Goal: Communication & Community: Participate in discussion

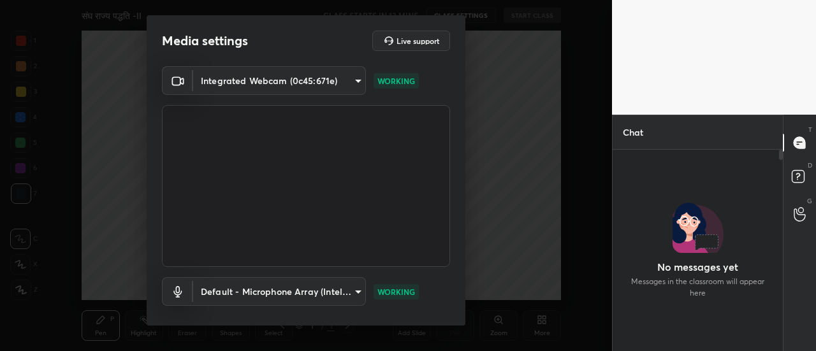
scroll to position [66, 0]
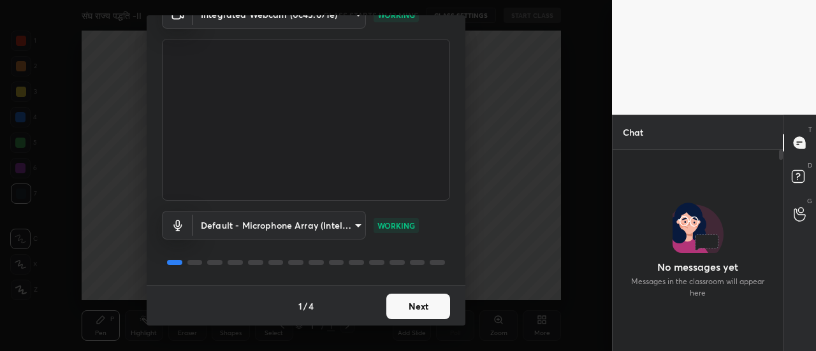
click at [389, 317] on button "Next" at bounding box center [418, 306] width 64 height 25
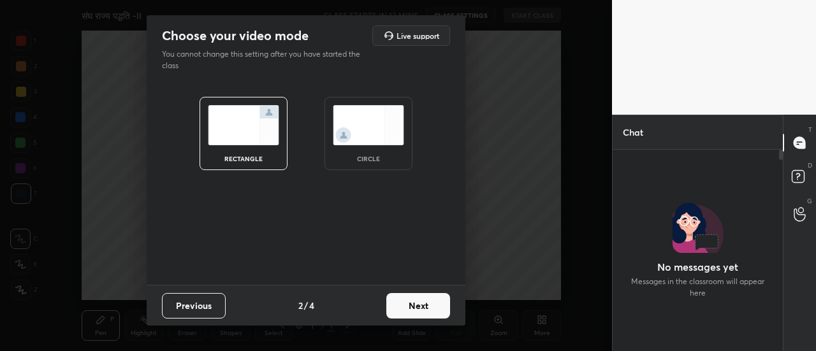
drag, startPoint x: 389, startPoint y: 317, endPoint x: 302, endPoint y: 264, distance: 101.5
click at [302, 264] on div "rectangle circle" at bounding box center [306, 183] width 319 height 203
click at [429, 317] on button "Next" at bounding box center [418, 305] width 64 height 25
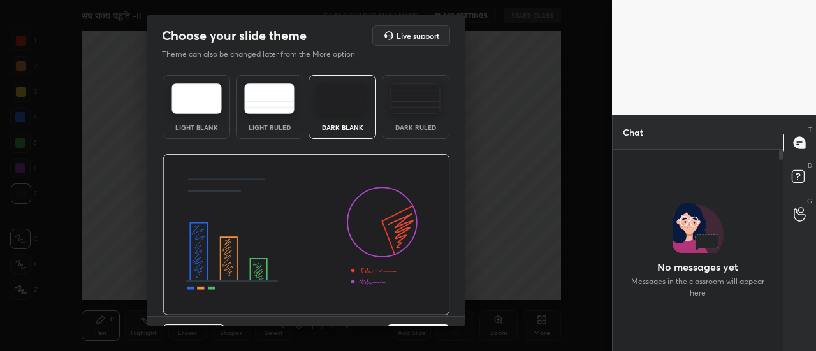
click at [428, 320] on div "Previous 3 / 4 Next" at bounding box center [306, 336] width 319 height 41
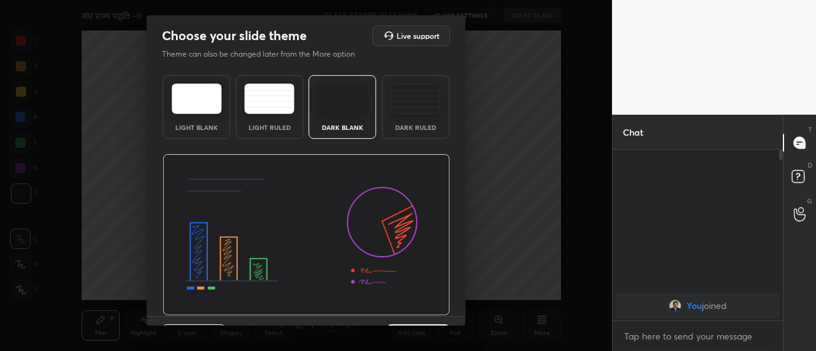
scroll to position [31, 0]
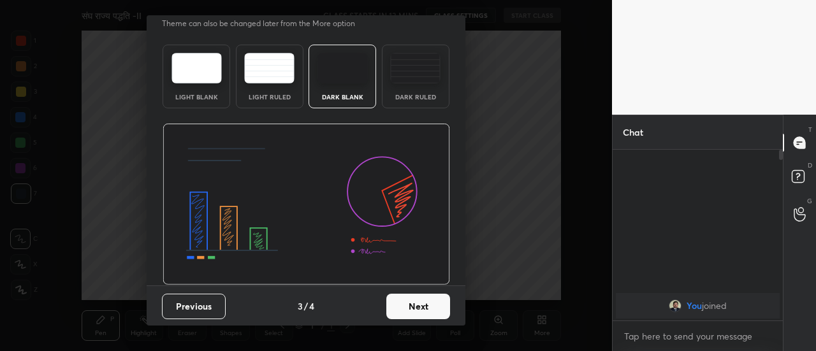
click at [436, 313] on button "Next" at bounding box center [418, 306] width 64 height 25
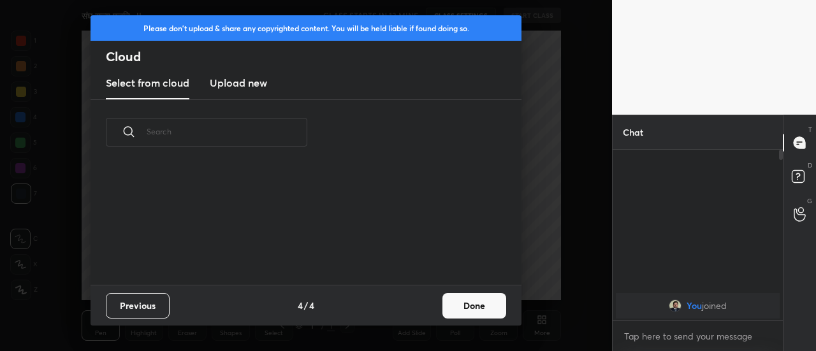
scroll to position [120, 409]
click at [464, 313] on button "Done" at bounding box center [474, 305] width 64 height 25
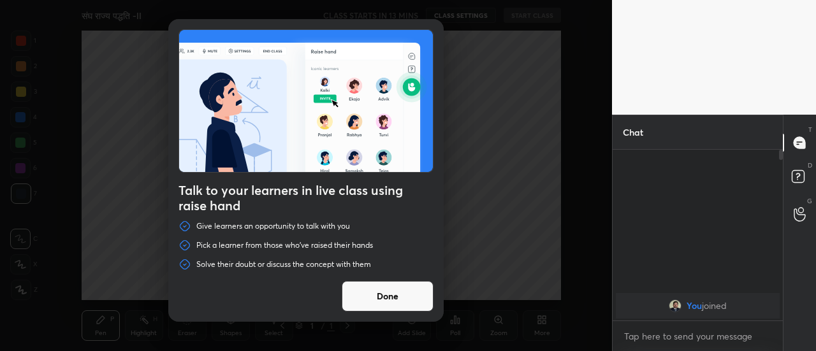
click at [400, 306] on button "Done" at bounding box center [388, 296] width 92 height 31
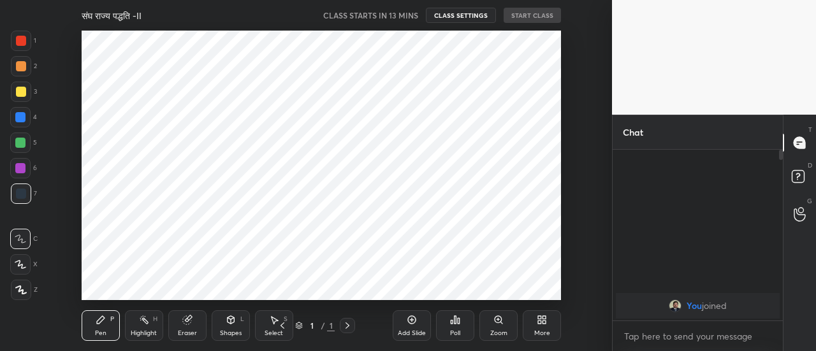
click at [415, 328] on div "Add Slide" at bounding box center [411, 325] width 38 height 31
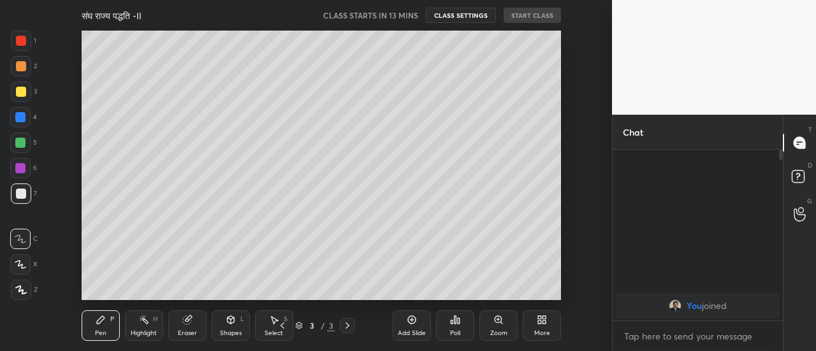
click at [415, 328] on div "Add Slide" at bounding box center [411, 325] width 38 height 31
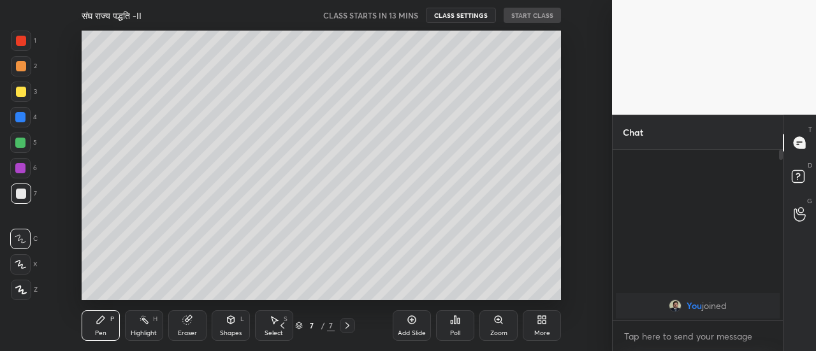
click at [415, 328] on div "Add Slide" at bounding box center [411, 325] width 38 height 31
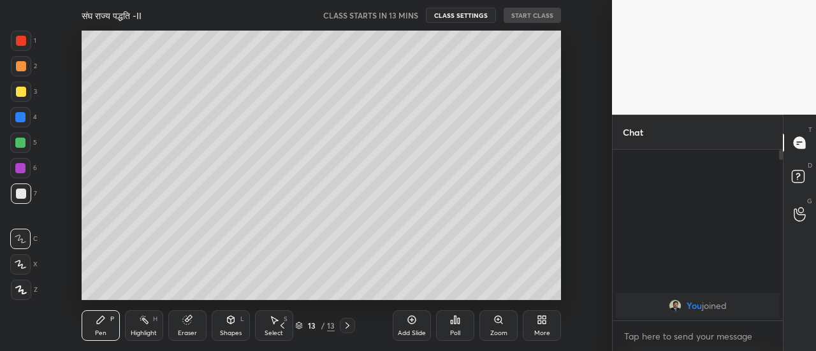
click at [415, 328] on div "Add Slide" at bounding box center [411, 325] width 38 height 31
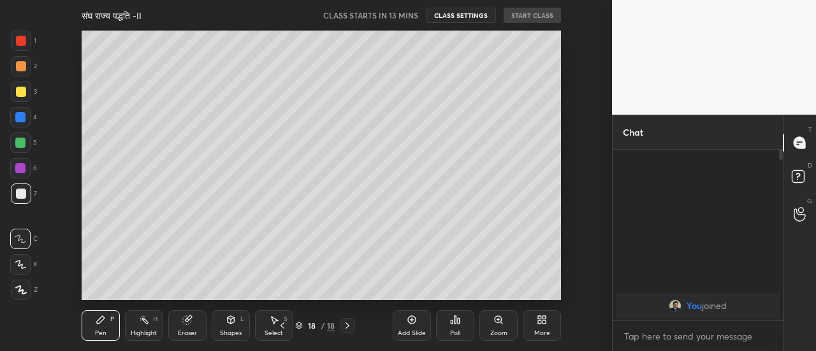
click at [415, 328] on div "Add Slide" at bounding box center [411, 325] width 38 height 31
click at [283, 326] on icon at bounding box center [282, 325] width 10 height 10
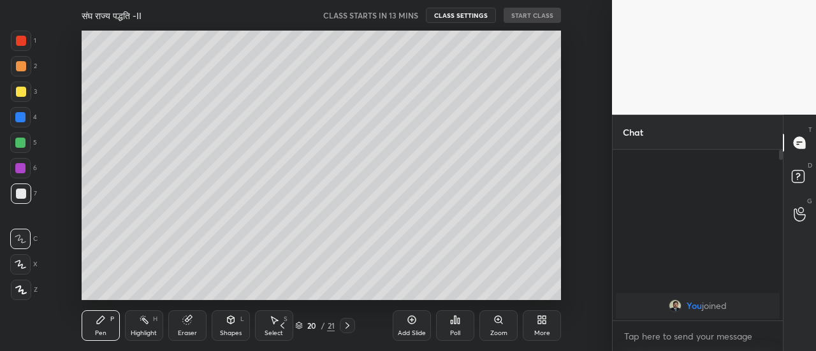
click at [283, 326] on icon at bounding box center [282, 325] width 10 height 10
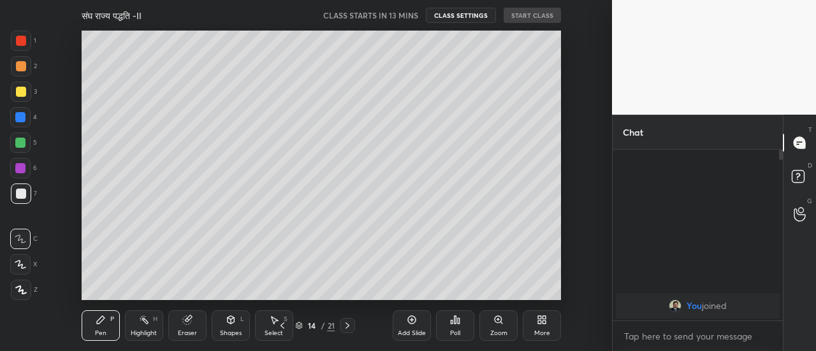
click at [283, 326] on icon at bounding box center [282, 325] width 10 height 10
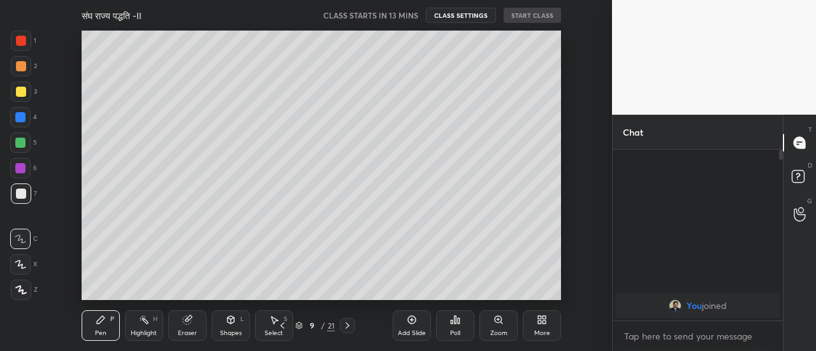
click at [283, 326] on icon at bounding box center [282, 325] width 10 height 10
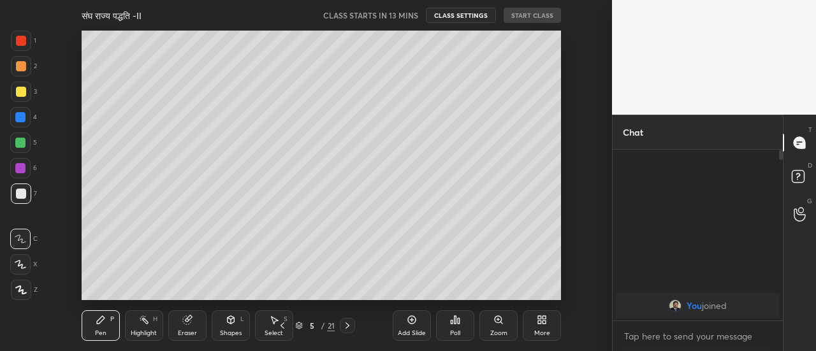
click at [283, 326] on icon at bounding box center [282, 325] width 10 height 10
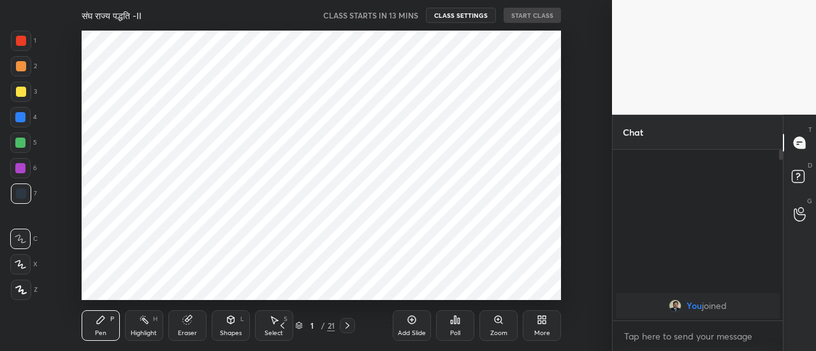
click at [347, 327] on icon at bounding box center [347, 325] width 10 height 10
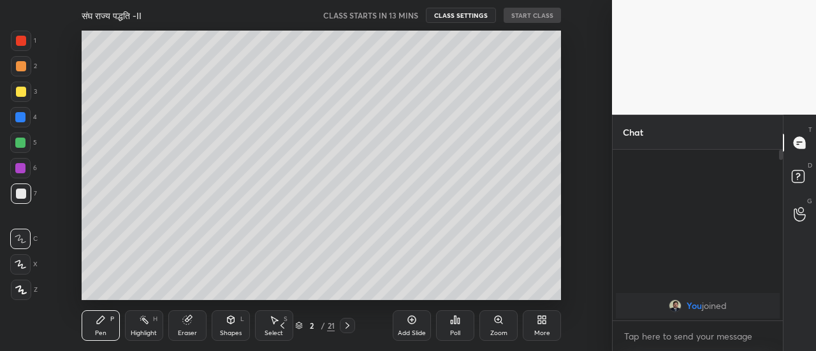
click at [22, 294] on icon at bounding box center [21, 290] width 10 height 8
click at [22, 95] on div at bounding box center [21, 92] width 10 height 10
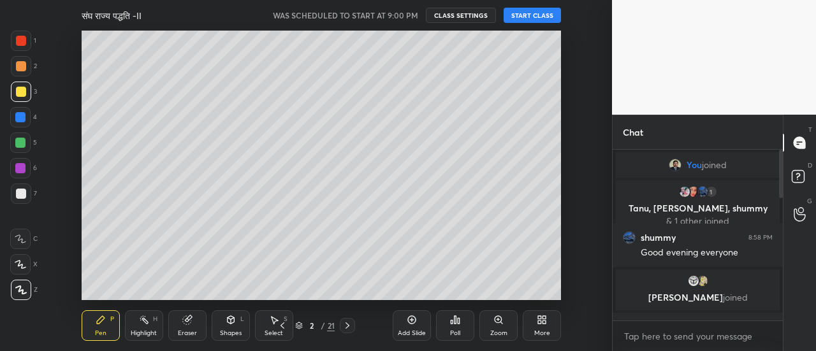
click at [529, 18] on button "START CLASS" at bounding box center [531, 15] width 57 height 15
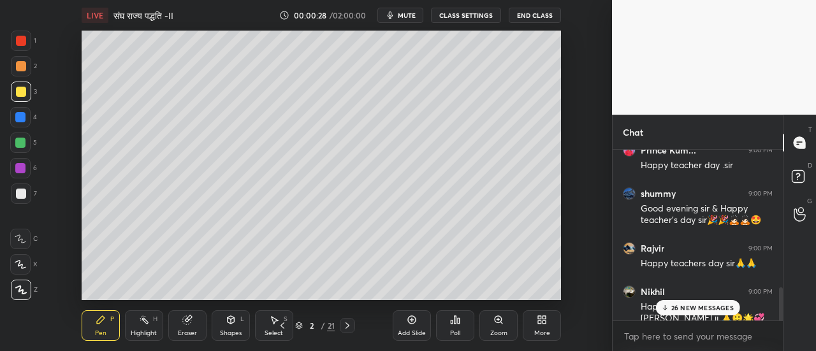
scroll to position [716, 0]
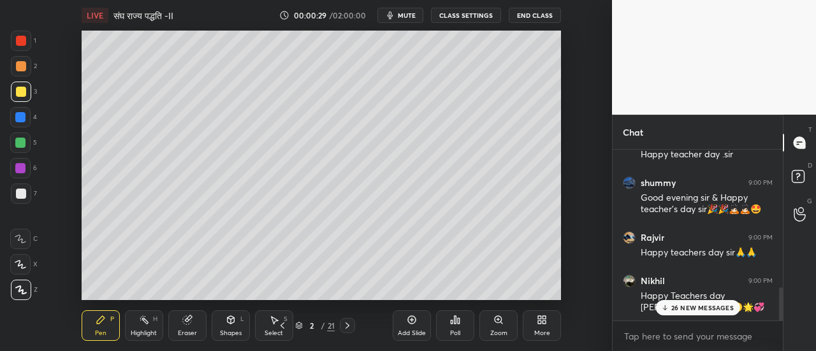
click at [678, 305] on p "26 NEW MESSAGES" at bounding box center [702, 308] width 62 height 8
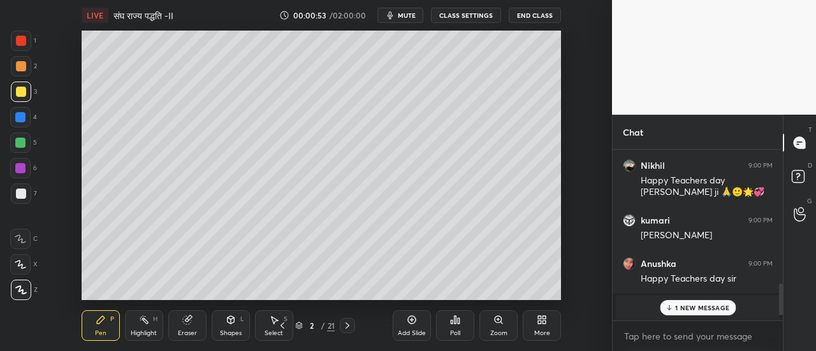
scroll to position [849, 0]
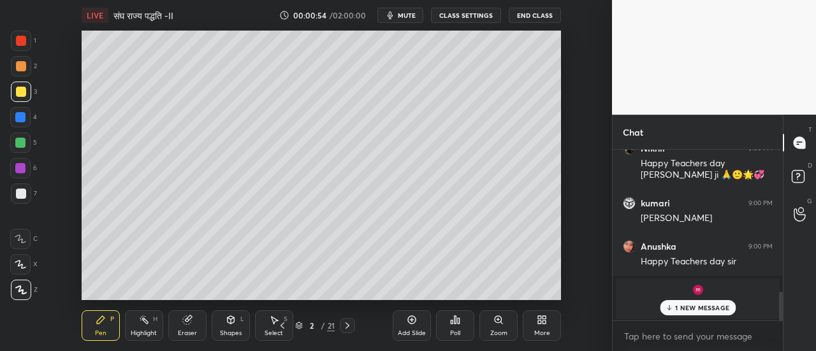
click at [703, 306] on p "1 NEW MESSAGE" at bounding box center [702, 308] width 54 height 8
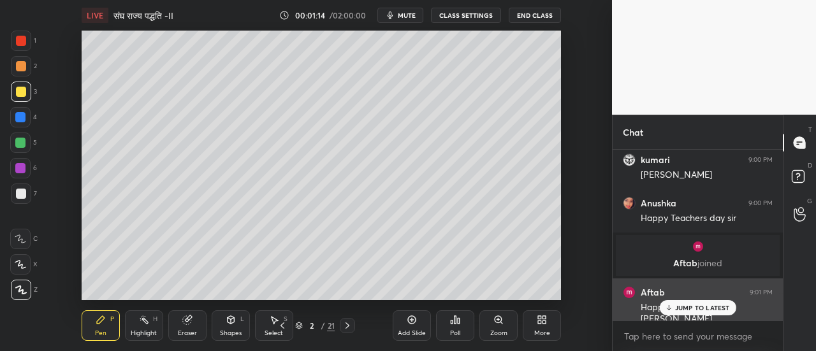
click at [692, 308] on p "JUMP TO LATEST" at bounding box center [702, 308] width 55 height 8
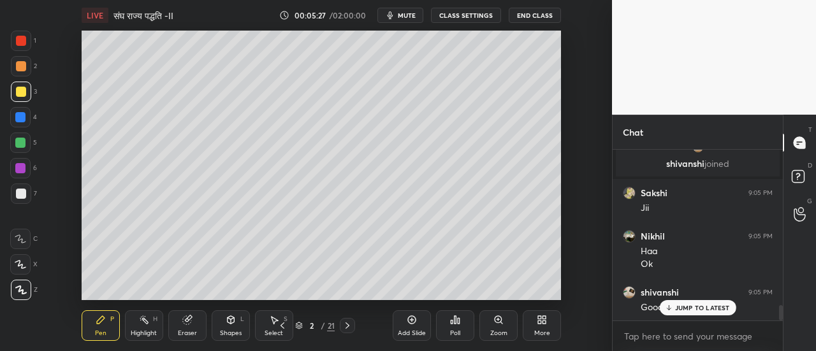
scroll to position [1767, 0]
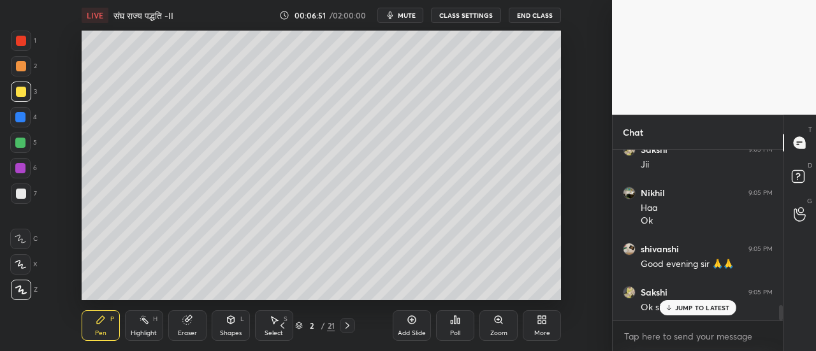
click at [183, 323] on icon at bounding box center [186, 320] width 8 height 8
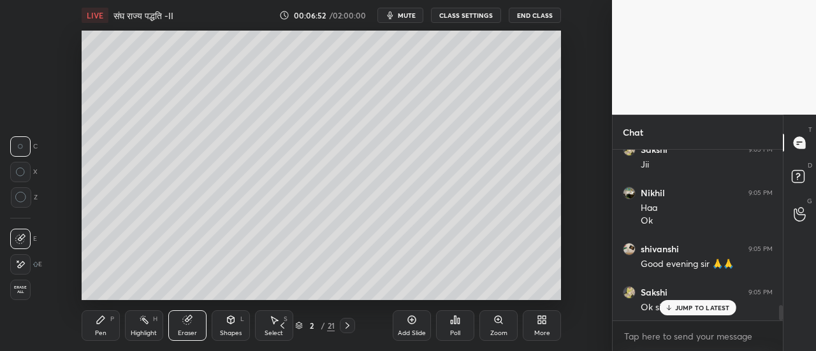
click at [25, 264] on div at bounding box center [20, 264] width 20 height 20
click at [103, 327] on div "Pen P" at bounding box center [101, 325] width 38 height 31
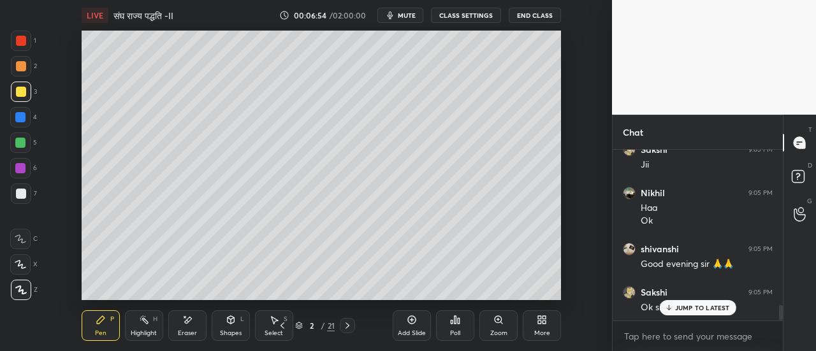
click at [184, 326] on icon at bounding box center [187, 320] width 10 height 11
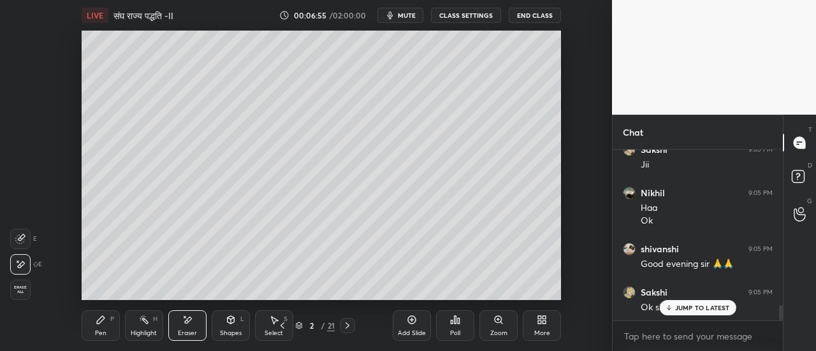
click at [99, 330] on div "Pen" at bounding box center [100, 333] width 11 height 6
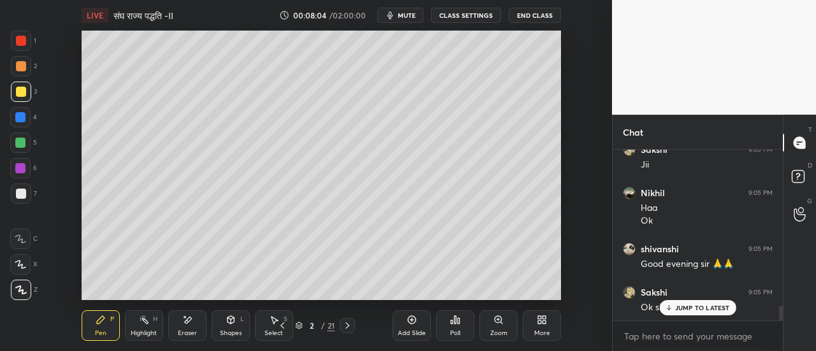
scroll to position [1813, 0]
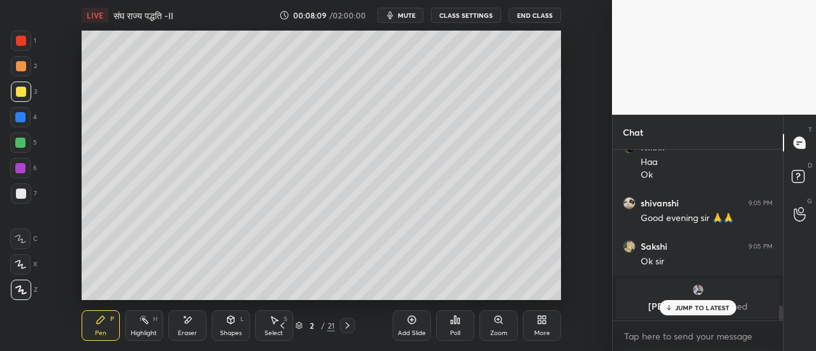
click at [691, 305] on p "JUMP TO LATEST" at bounding box center [702, 308] width 55 height 8
click at [698, 291] on img "grid" at bounding box center [697, 290] width 13 height 13
click at [24, 72] on div at bounding box center [21, 66] width 20 height 20
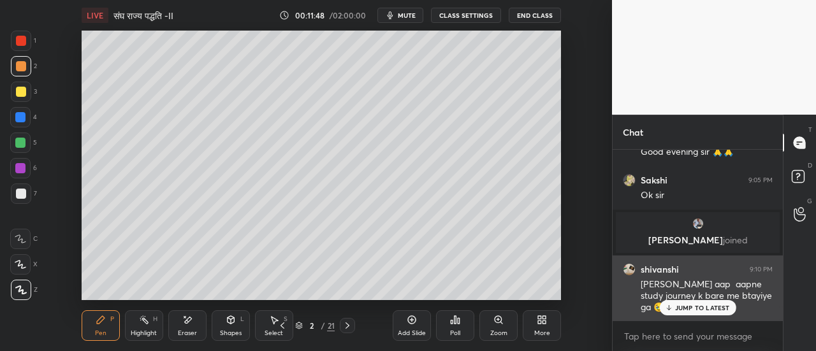
click at [689, 308] on p "JUMP TO LATEST" at bounding box center [702, 308] width 55 height 8
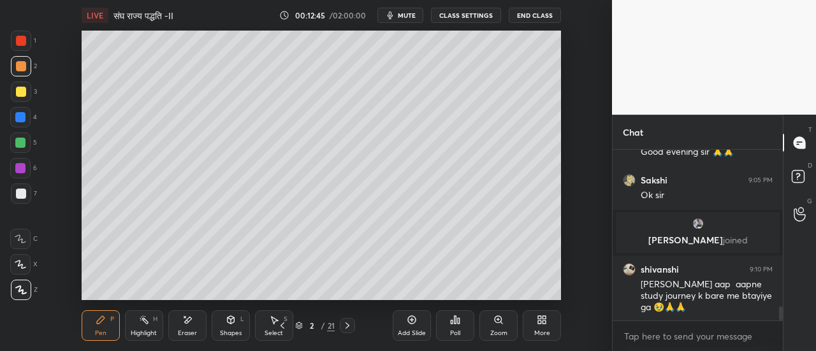
scroll to position [1923, 0]
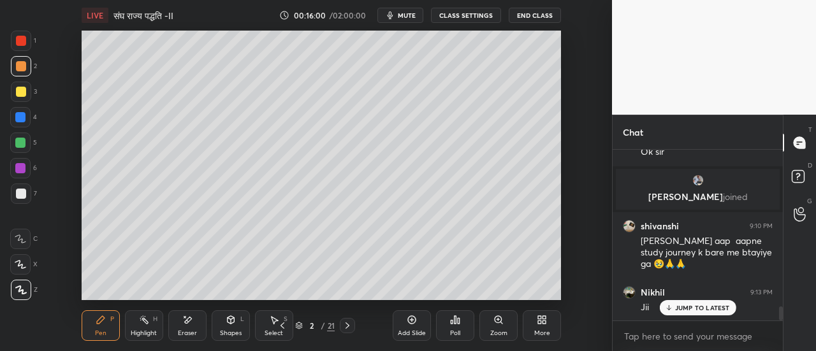
click at [24, 45] on div at bounding box center [21, 41] width 10 height 10
click at [24, 194] on div at bounding box center [21, 194] width 10 height 10
click at [349, 327] on icon at bounding box center [347, 325] width 10 height 10
click at [22, 94] on div at bounding box center [21, 92] width 10 height 10
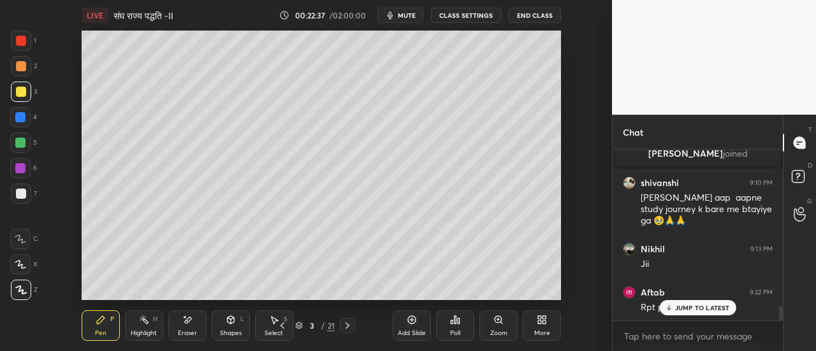
scroll to position [2012, 0]
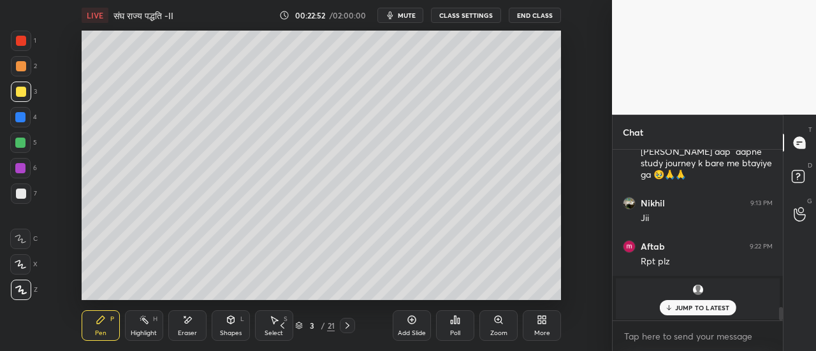
click at [683, 308] on p "JUMP TO LATEST" at bounding box center [702, 308] width 55 height 8
click at [696, 292] on img "grid" at bounding box center [697, 290] width 13 height 13
click at [190, 324] on icon at bounding box center [187, 320] width 10 height 11
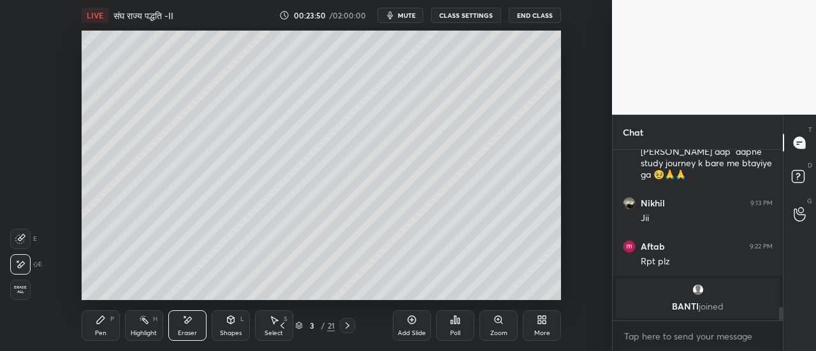
click at [101, 327] on div "Pen P" at bounding box center [101, 325] width 38 height 31
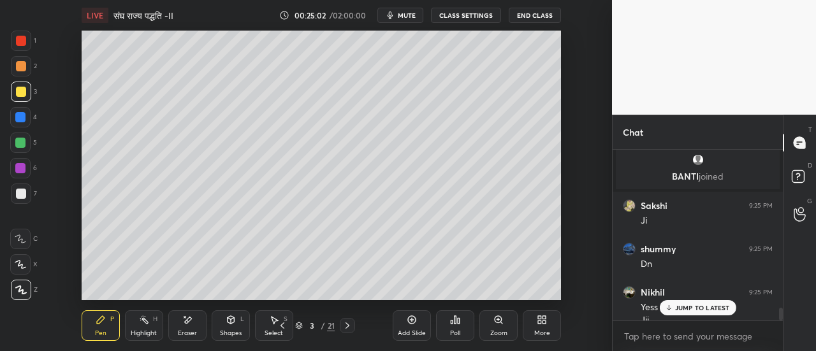
scroll to position [2155, 0]
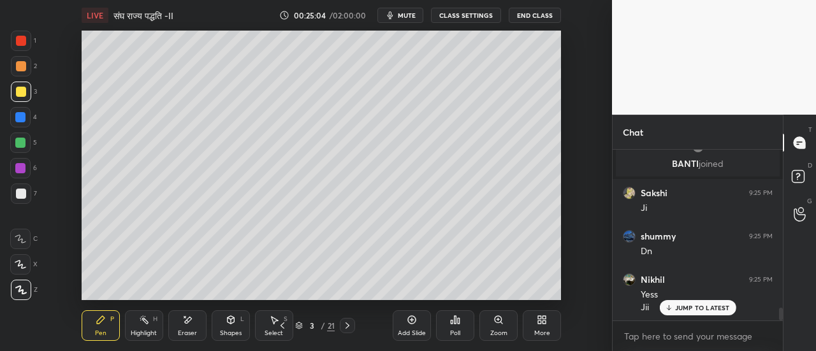
click at [347, 327] on icon at bounding box center [347, 325] width 4 height 6
click at [195, 327] on div "Eraser" at bounding box center [187, 325] width 38 height 31
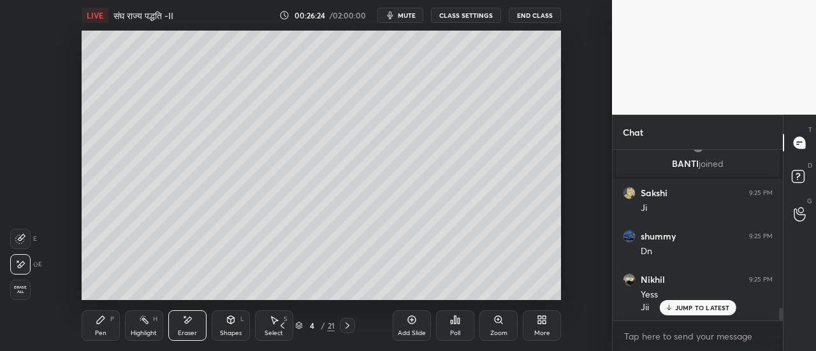
click at [104, 322] on icon at bounding box center [101, 320] width 10 height 10
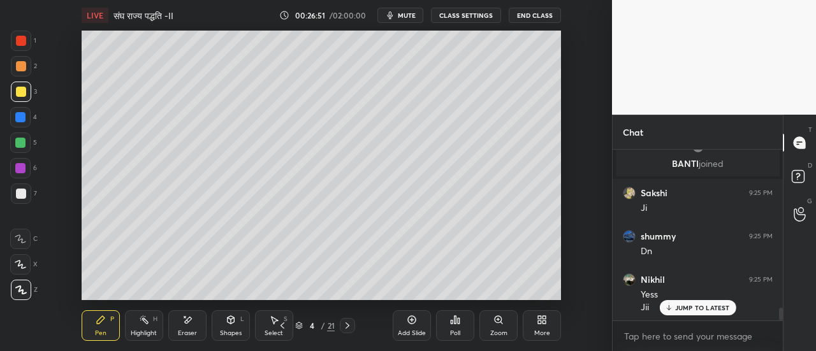
click at [22, 199] on div at bounding box center [21, 193] width 20 height 20
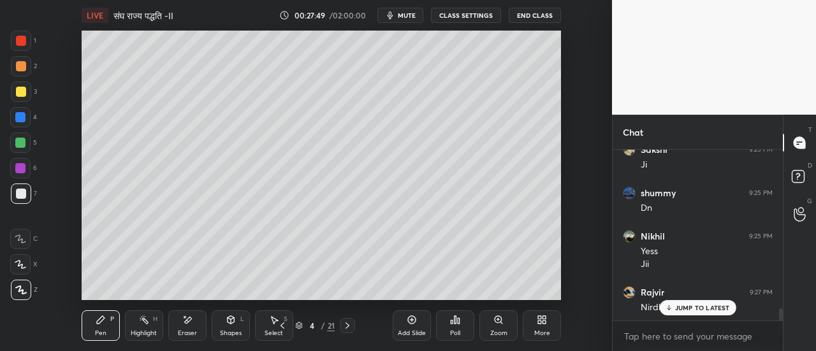
click at [23, 41] on div at bounding box center [21, 41] width 10 height 10
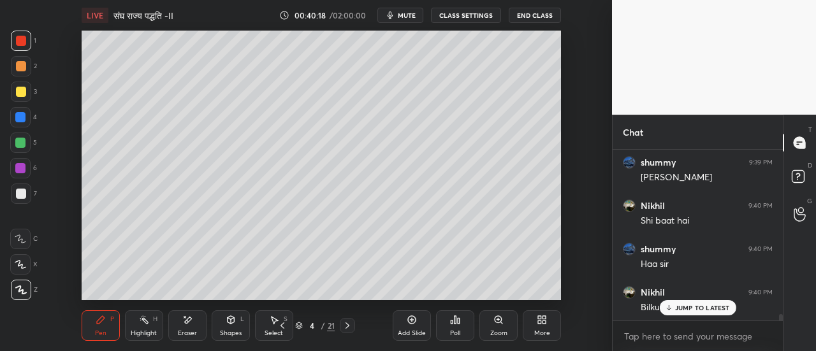
scroll to position [4364, 0]
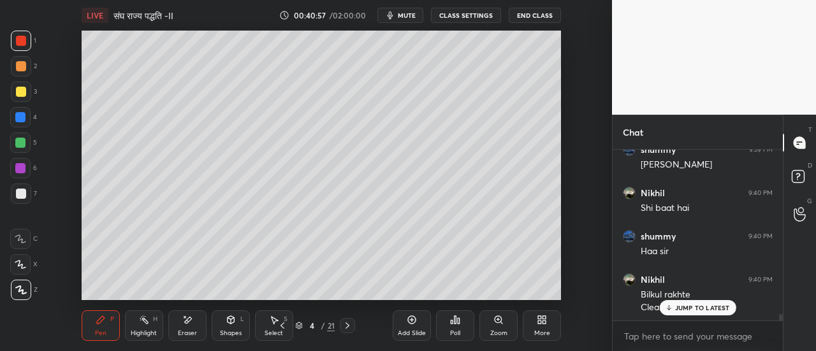
click at [27, 146] on div at bounding box center [20, 143] width 20 height 20
click at [406, 20] on button "mute" at bounding box center [400, 15] width 46 height 15
click at [408, 18] on span "unmute" at bounding box center [405, 15] width 27 height 9
click at [352, 329] on icon at bounding box center [347, 325] width 10 height 10
click at [24, 69] on div at bounding box center [21, 66] width 10 height 10
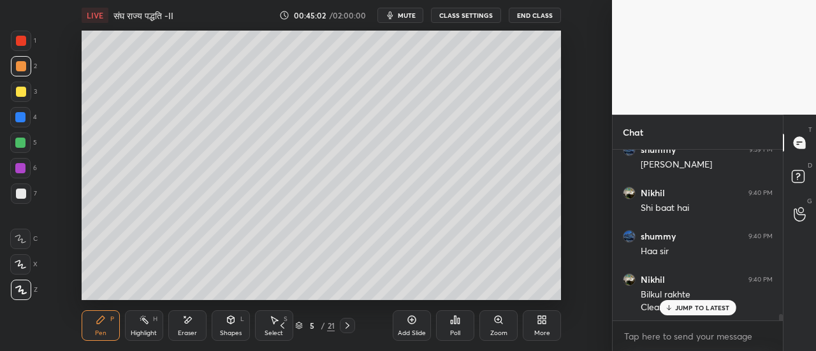
click at [22, 93] on div at bounding box center [21, 92] width 10 height 10
click at [27, 124] on div at bounding box center [20, 117] width 20 height 20
click at [345, 325] on icon at bounding box center [347, 325] width 10 height 10
click at [22, 94] on div at bounding box center [21, 92] width 10 height 10
click at [347, 327] on icon at bounding box center [347, 325] width 10 height 10
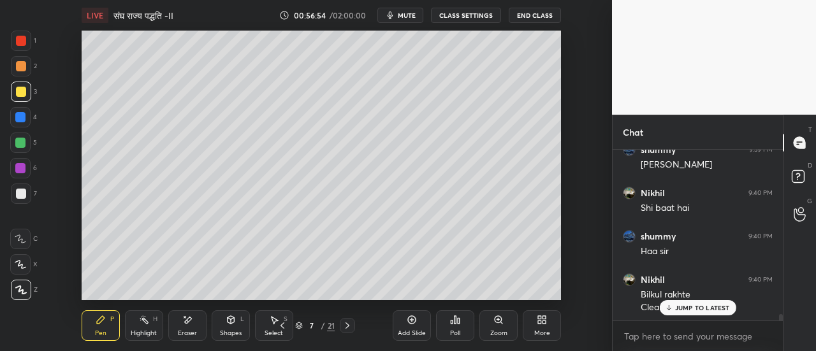
click at [24, 194] on div at bounding box center [21, 194] width 10 height 10
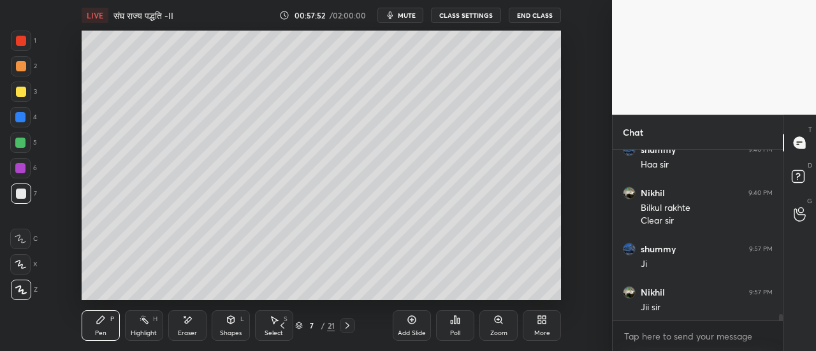
scroll to position [4494, 0]
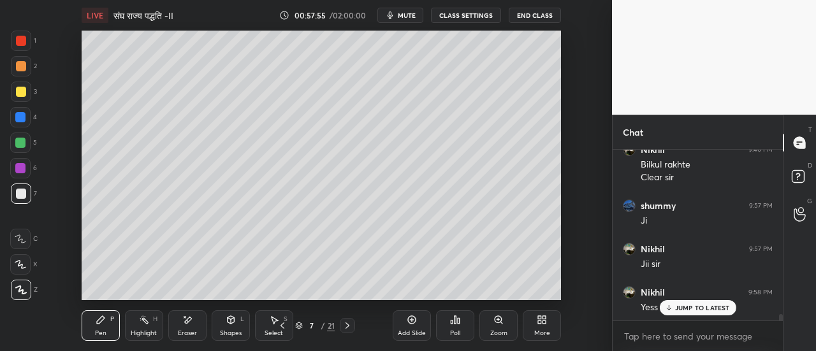
click at [25, 66] on div at bounding box center [21, 66] width 10 height 10
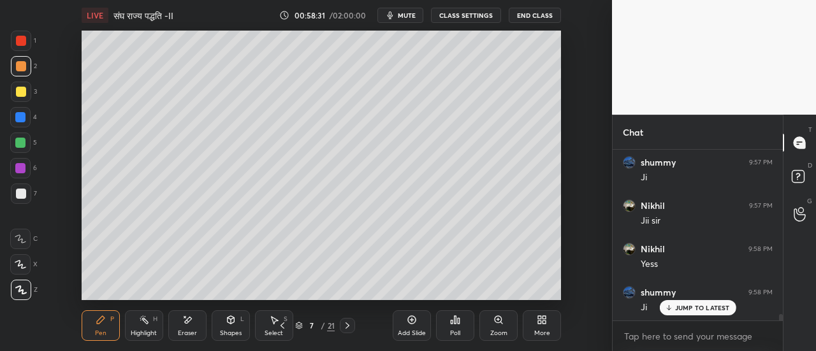
scroll to position [4581, 0]
click at [408, 18] on span "mute" at bounding box center [407, 15] width 18 height 9
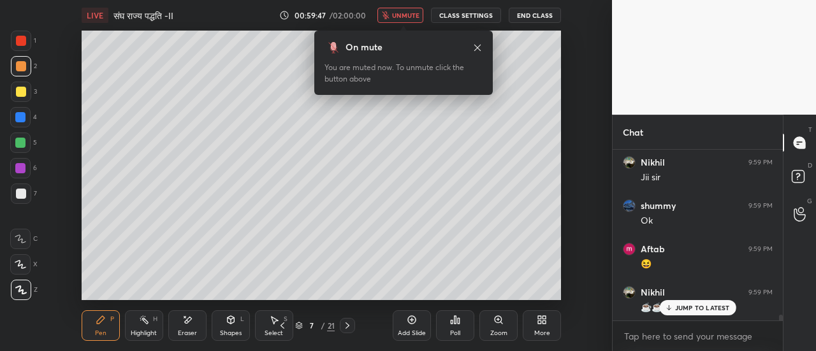
scroll to position [4798, 0]
click at [401, 18] on span "unmute" at bounding box center [405, 15] width 27 height 9
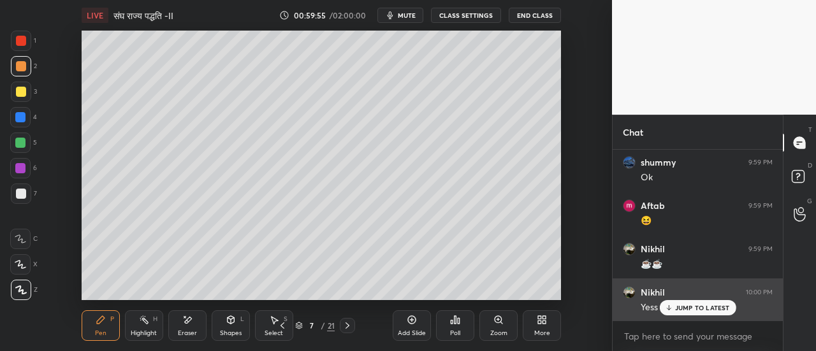
click at [688, 308] on p "JUMP TO LATEST" at bounding box center [702, 308] width 55 height 8
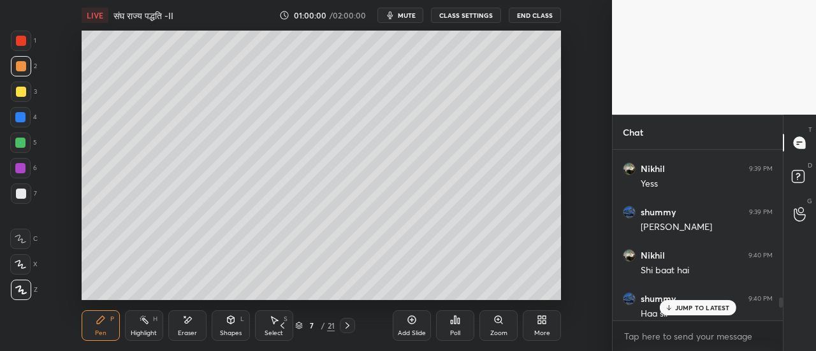
click at [702, 306] on p "JUMP TO LATEST" at bounding box center [702, 308] width 55 height 8
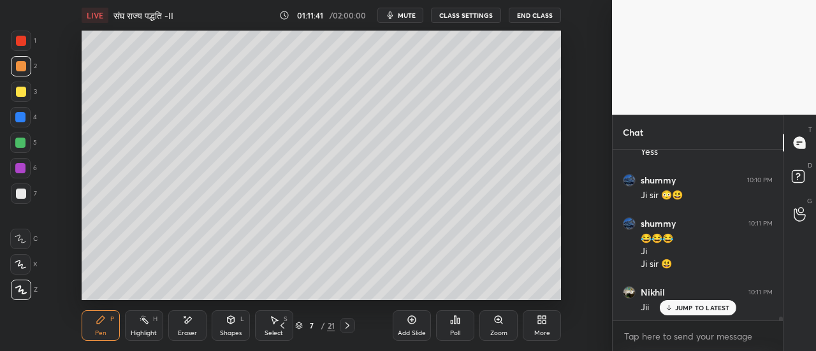
scroll to position [7192, 0]
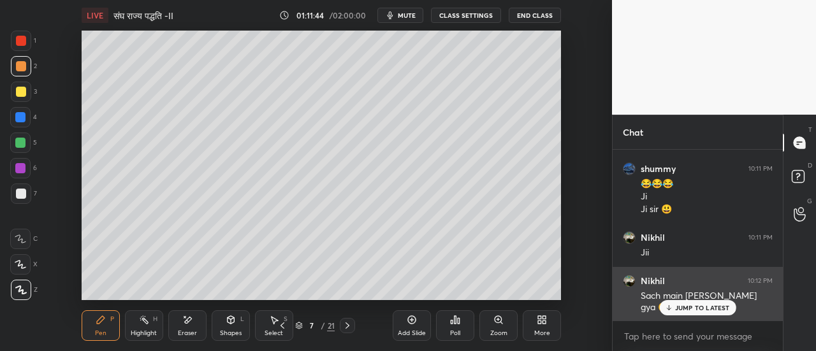
click at [688, 308] on p "JUMP TO LATEST" at bounding box center [702, 308] width 55 height 8
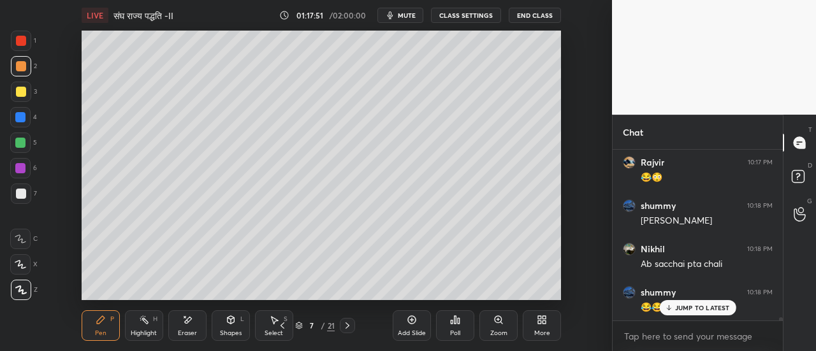
scroll to position [8891, 0]
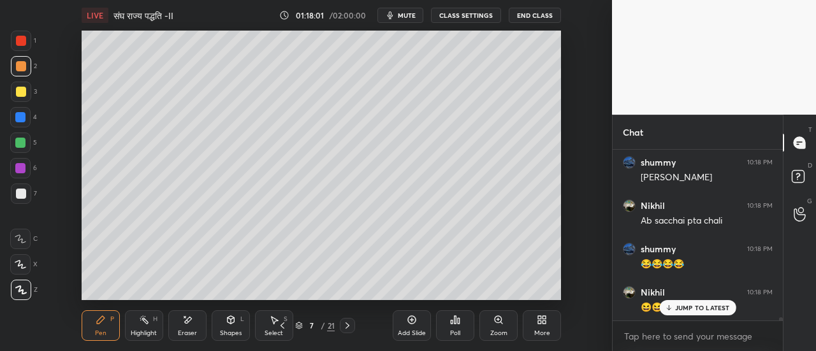
click at [187, 329] on div "Eraser" at bounding box center [187, 325] width 38 height 31
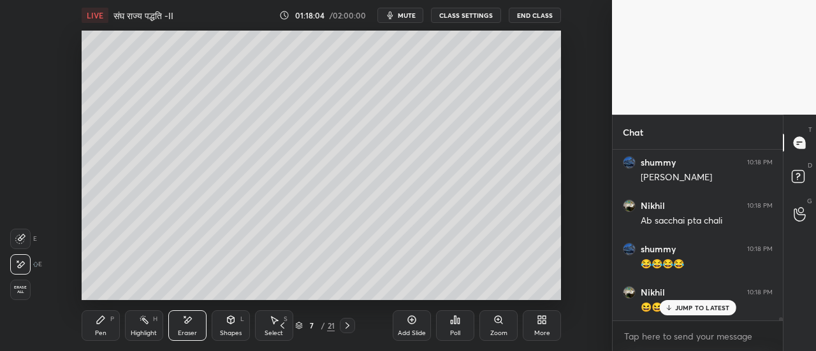
click at [97, 329] on div "Pen P" at bounding box center [101, 325] width 38 height 31
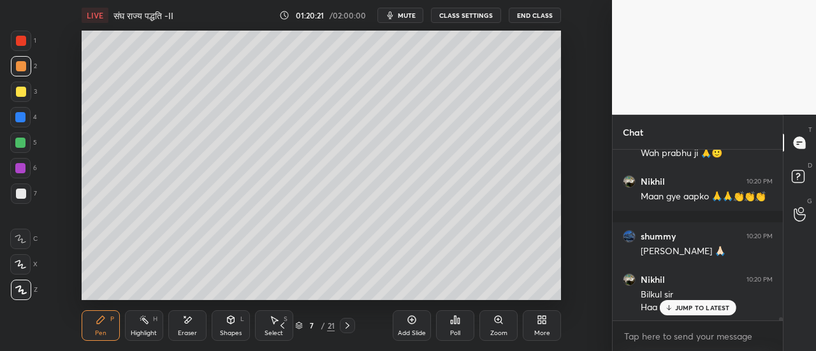
scroll to position [9484, 0]
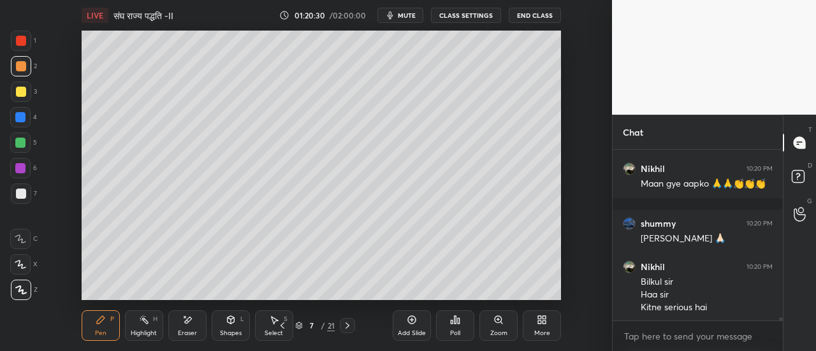
click at [187, 327] on div "Eraser" at bounding box center [187, 325] width 38 height 31
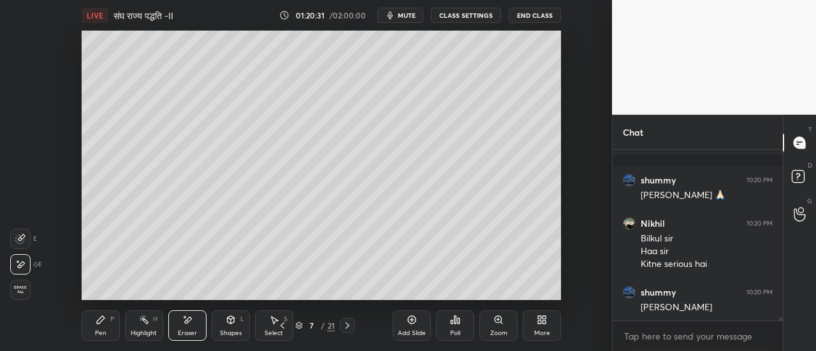
scroll to position [9571, 0]
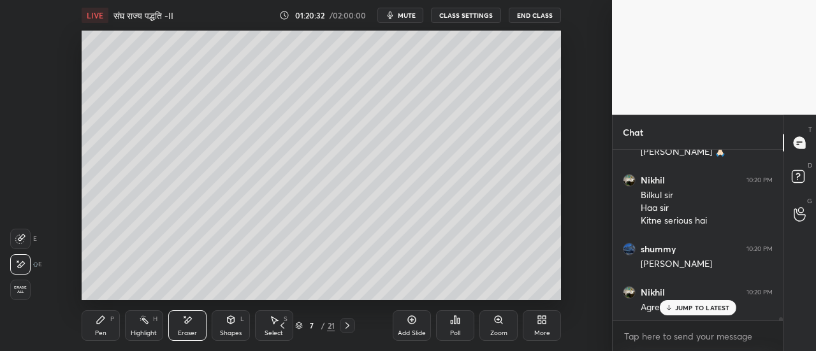
click at [102, 326] on div "Pen P" at bounding box center [101, 325] width 38 height 31
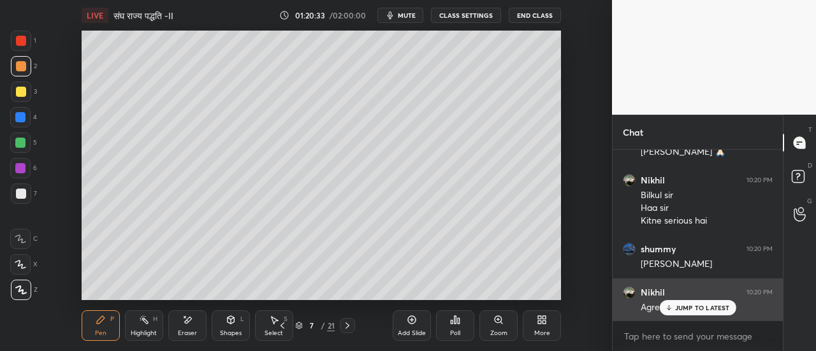
click at [698, 306] on p "JUMP TO LATEST" at bounding box center [702, 308] width 55 height 8
click at [698, 310] on p "JUMP TO LATEST" at bounding box center [702, 308] width 55 height 8
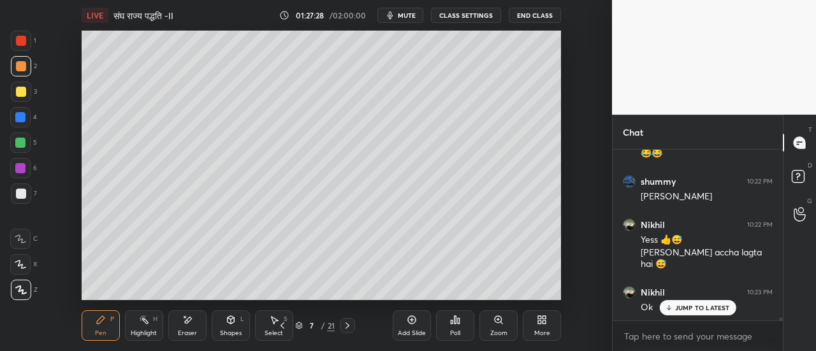
scroll to position [9966, 0]
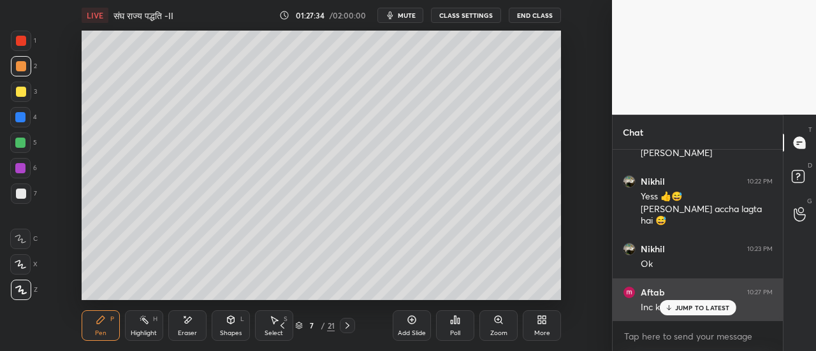
click at [689, 310] on p "JUMP TO LATEST" at bounding box center [702, 308] width 55 height 8
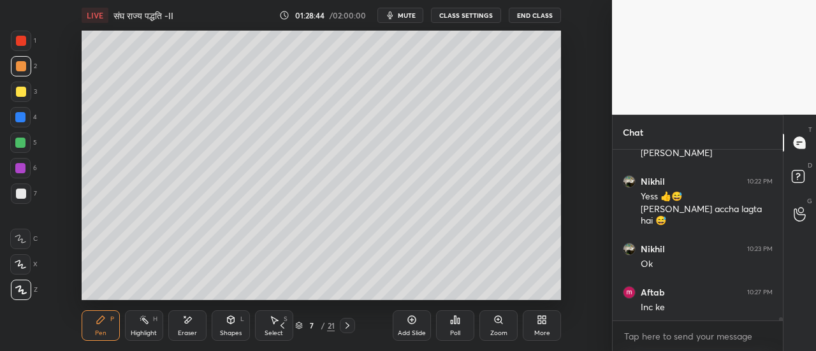
click at [345, 327] on icon at bounding box center [347, 325] width 10 height 10
click at [20, 93] on div at bounding box center [21, 92] width 10 height 10
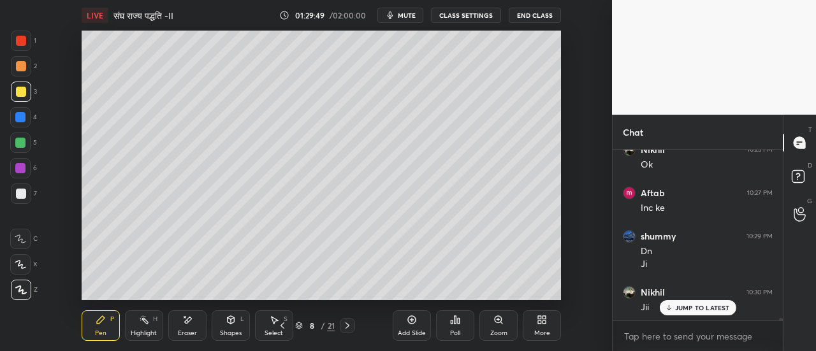
scroll to position [10078, 0]
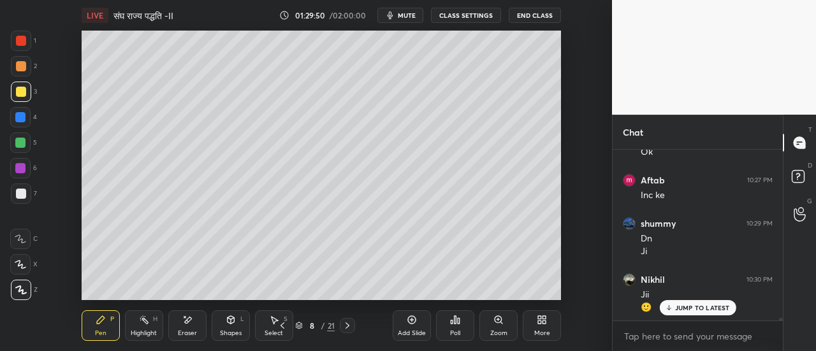
click at [22, 41] on div at bounding box center [21, 41] width 10 height 10
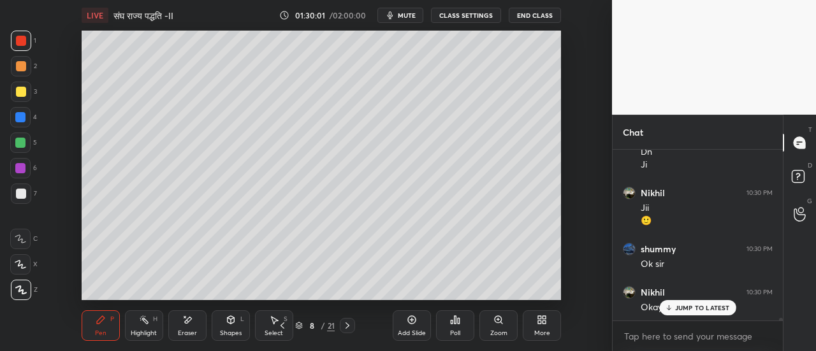
scroll to position [10208, 0]
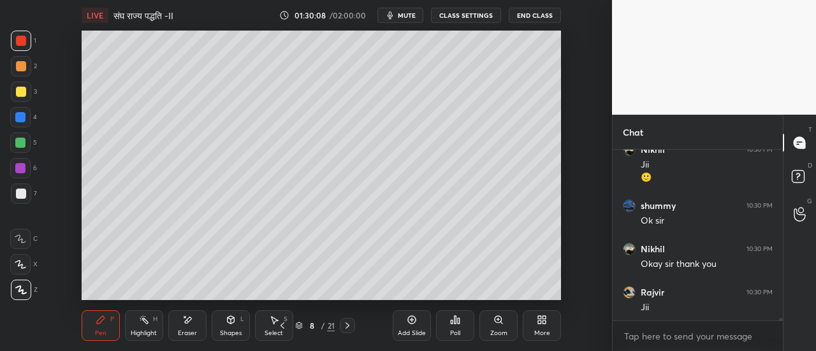
click at [409, 20] on button "mute" at bounding box center [400, 15] width 46 height 15
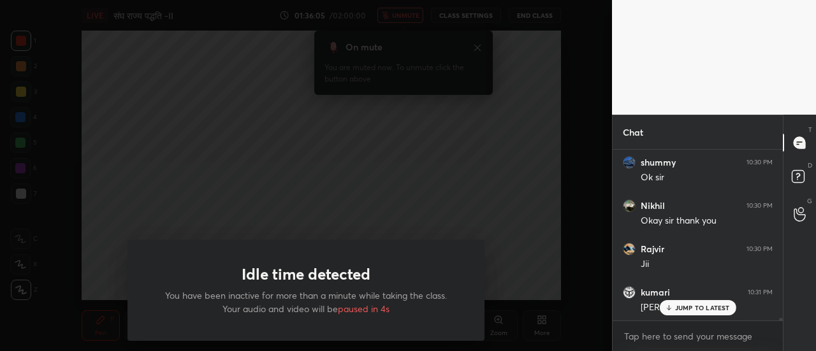
scroll to position [10295, 0]
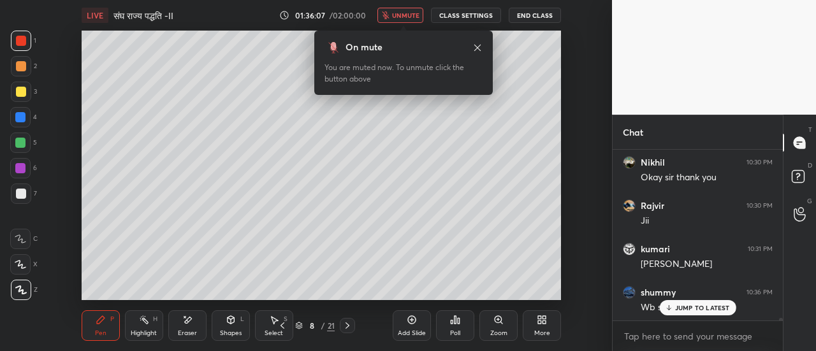
click at [409, 18] on span "unmute" at bounding box center [405, 15] width 27 height 9
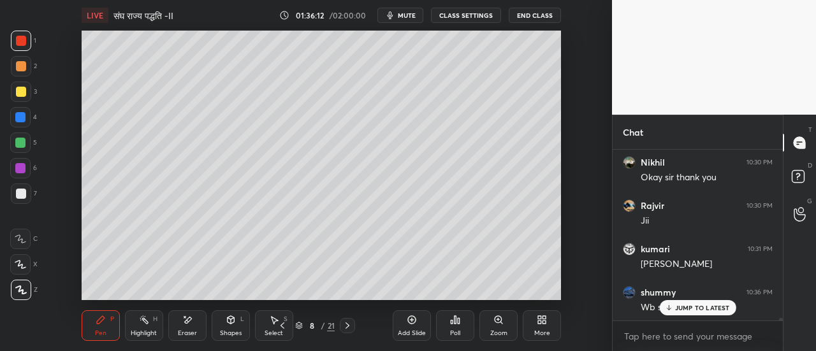
click at [185, 326] on icon at bounding box center [187, 320] width 10 height 11
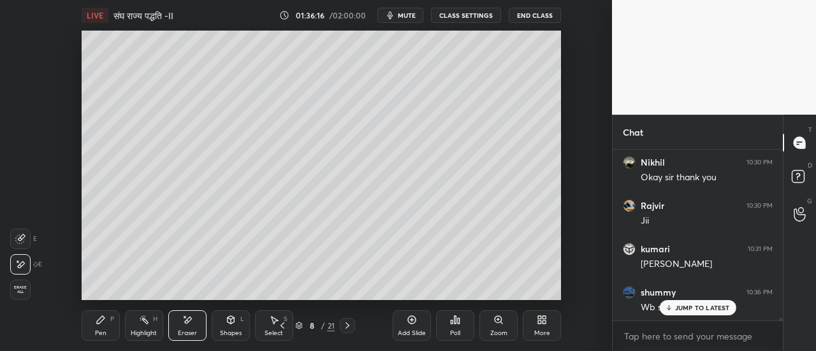
click at [110, 324] on div "Pen P" at bounding box center [101, 325] width 38 height 31
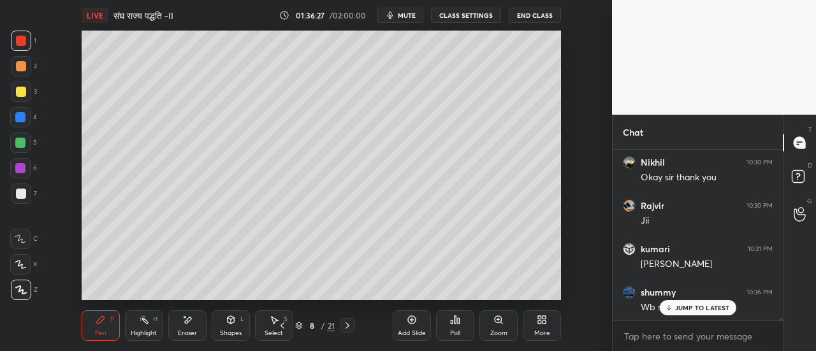
click at [23, 70] on div at bounding box center [21, 66] width 10 height 10
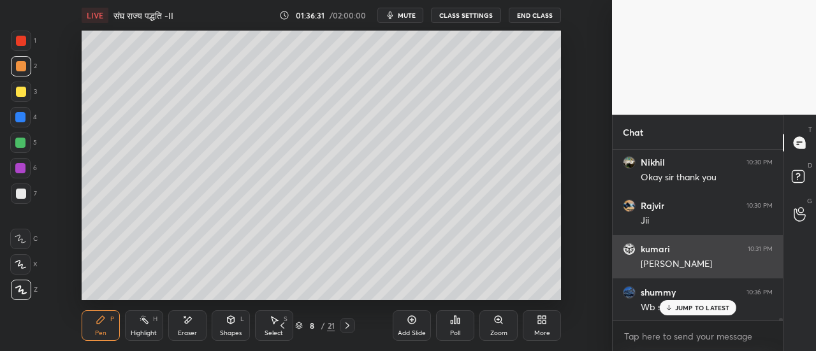
click at [629, 250] on img "grid" at bounding box center [628, 249] width 13 height 13
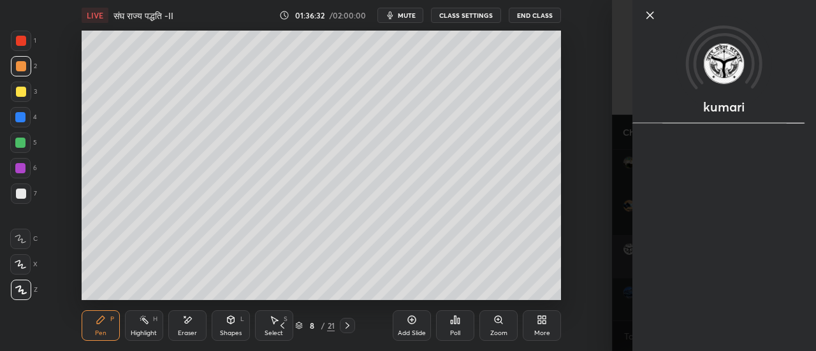
scroll to position [10338, 0]
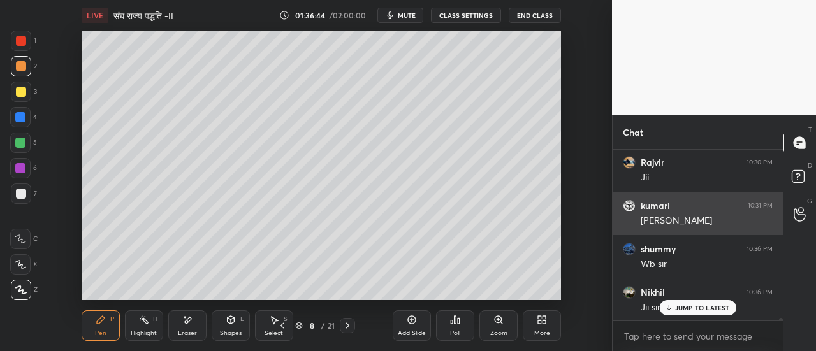
click at [626, 203] on img "grid" at bounding box center [628, 205] width 13 height 13
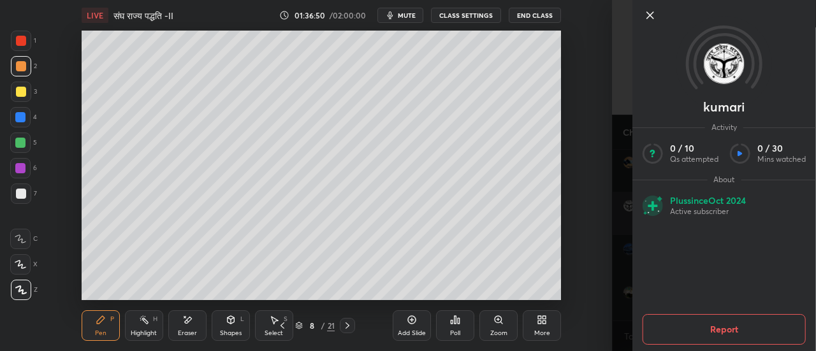
scroll to position [10382, 0]
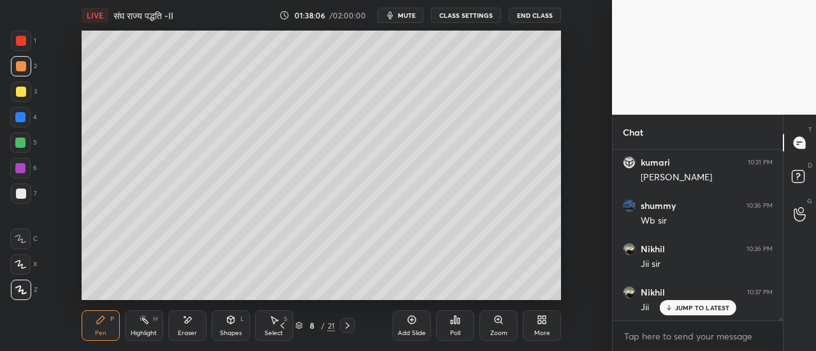
click at [348, 326] on icon at bounding box center [347, 325] width 4 height 6
click at [23, 94] on div at bounding box center [21, 92] width 10 height 10
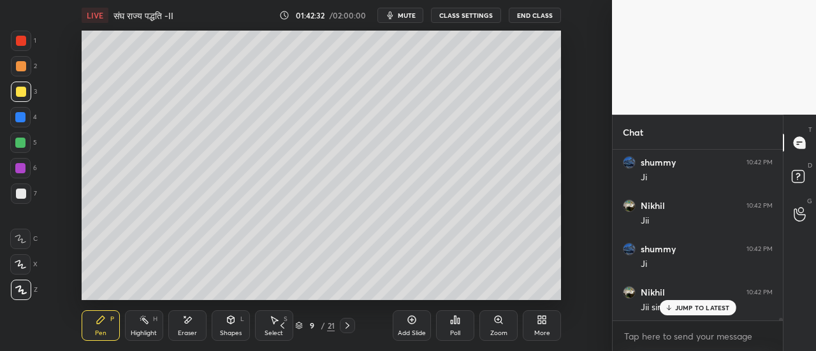
click at [22, 196] on div at bounding box center [21, 194] width 10 height 10
click at [188, 324] on icon at bounding box center [187, 320] width 10 height 11
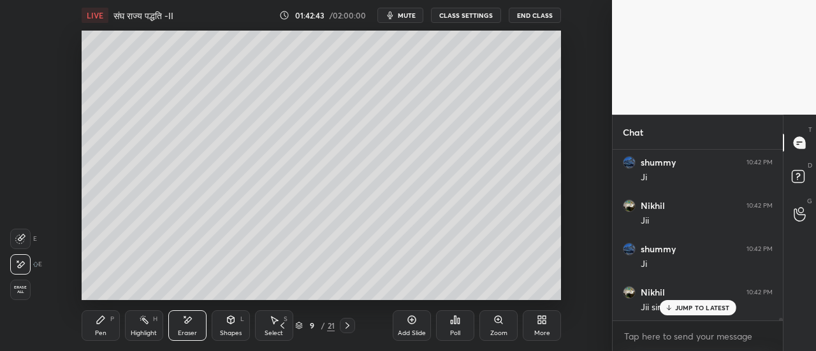
click at [104, 324] on icon at bounding box center [101, 320] width 10 height 10
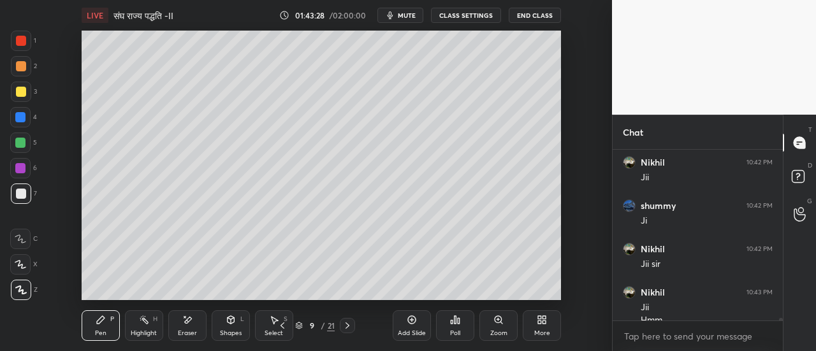
scroll to position [10784, 0]
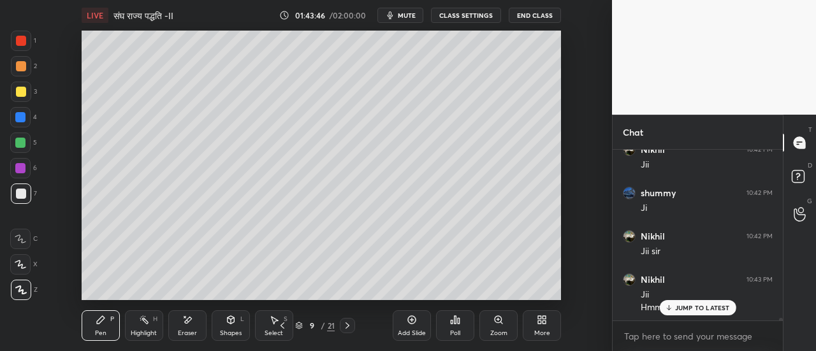
click at [22, 71] on div at bounding box center [21, 66] width 10 height 10
click at [22, 195] on div at bounding box center [21, 194] width 10 height 10
click at [23, 145] on div at bounding box center [20, 143] width 10 height 10
click at [23, 69] on div at bounding box center [21, 66] width 10 height 10
click at [347, 327] on icon at bounding box center [347, 325] width 10 height 10
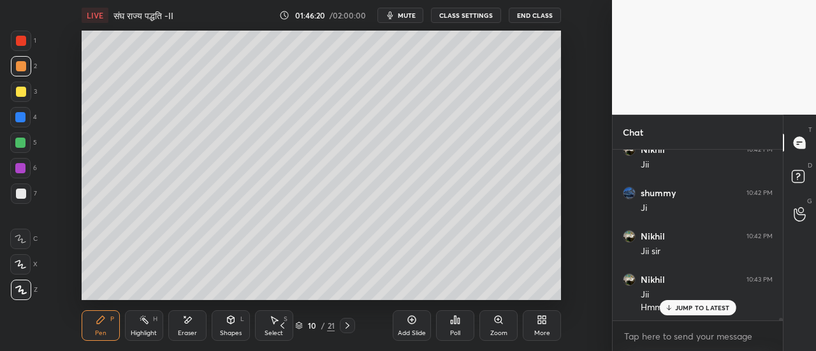
click at [279, 327] on icon at bounding box center [282, 325] width 10 height 10
click at [24, 264] on icon at bounding box center [20, 264] width 11 height 9
click at [24, 195] on div at bounding box center [21, 194] width 10 height 10
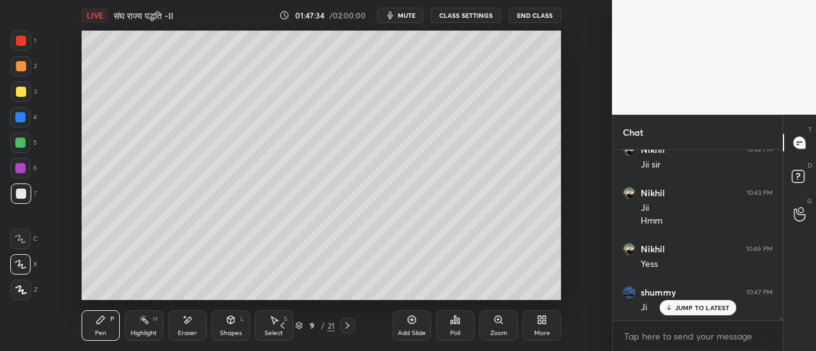
scroll to position [10914, 0]
click at [20, 45] on div at bounding box center [21, 41] width 10 height 10
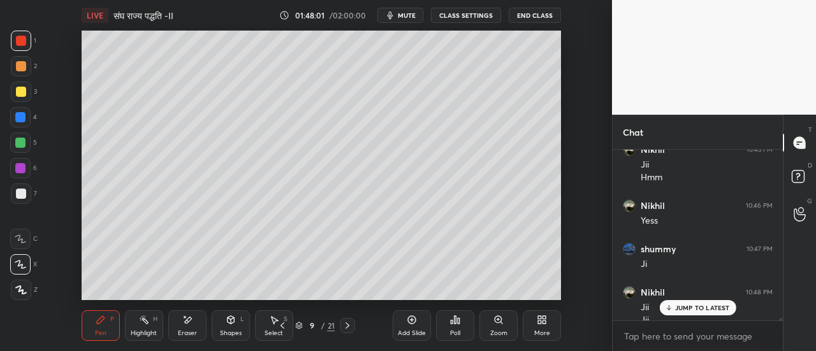
scroll to position [10927, 0]
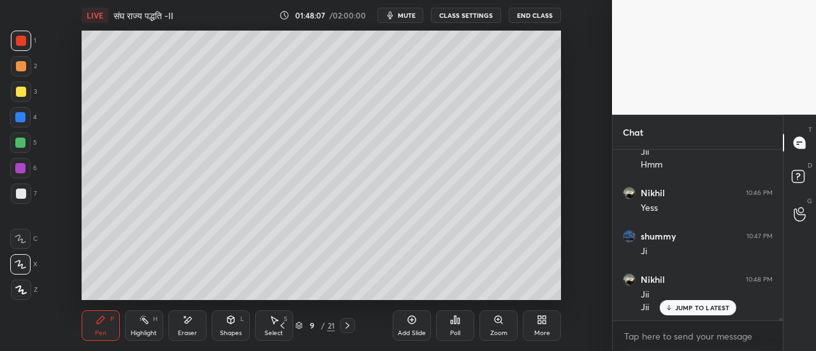
click at [349, 328] on icon at bounding box center [347, 325] width 10 height 10
click at [349, 324] on icon at bounding box center [347, 325] width 10 height 10
click at [22, 93] on div at bounding box center [21, 92] width 10 height 10
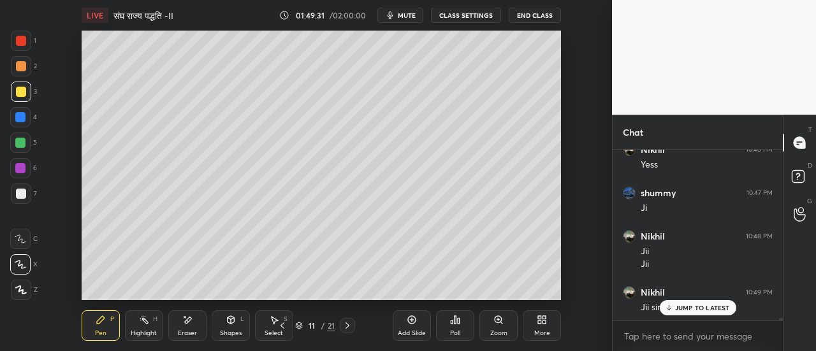
click at [21, 68] on div at bounding box center [21, 66] width 10 height 10
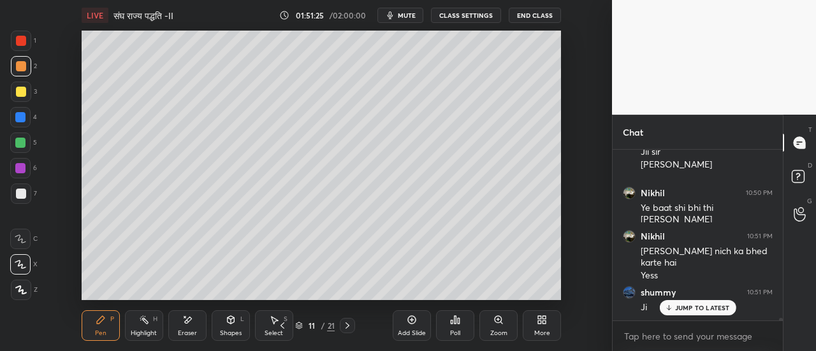
scroll to position [11169, 0]
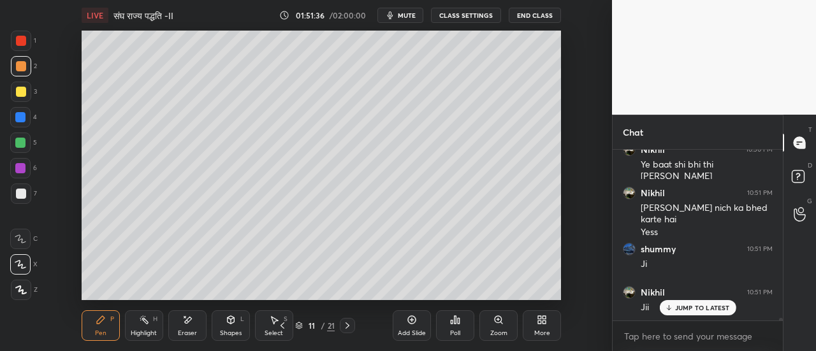
click at [22, 120] on div at bounding box center [20, 117] width 10 height 10
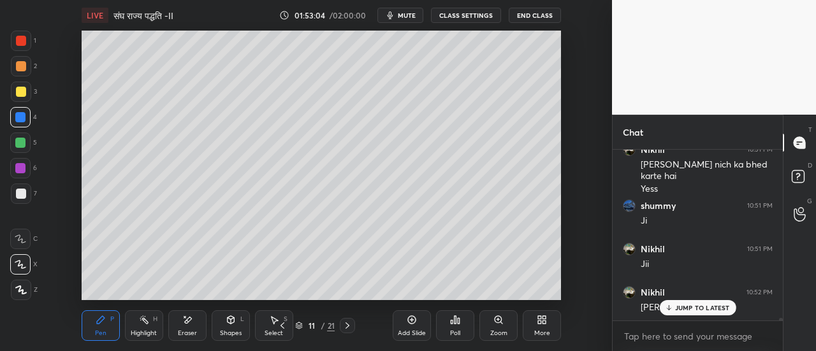
scroll to position [11256, 0]
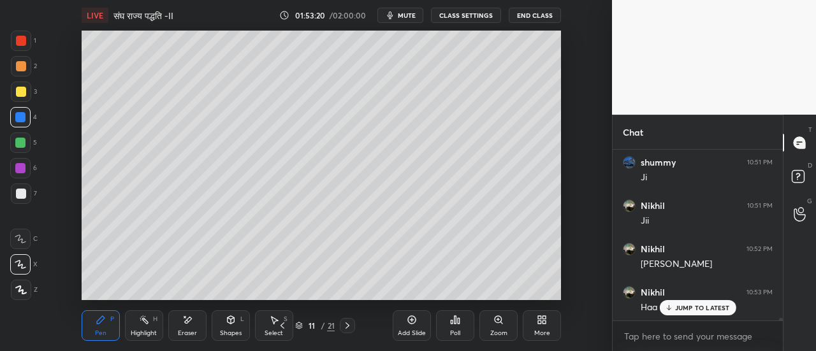
click at [505, 291] on div "Add Slide Poll Zoom More" at bounding box center [476, 325] width 168 height 71
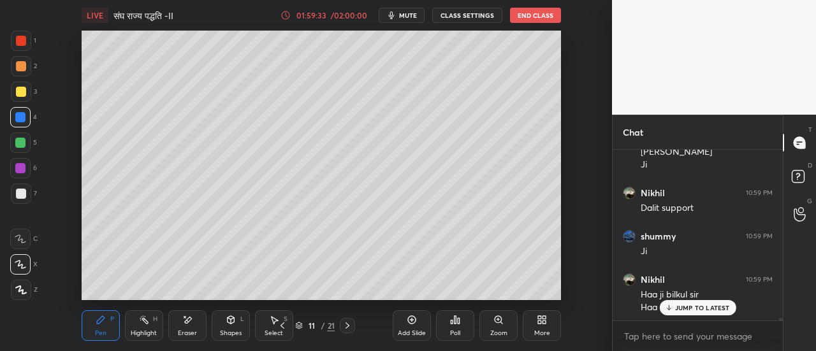
scroll to position [12339, 0]
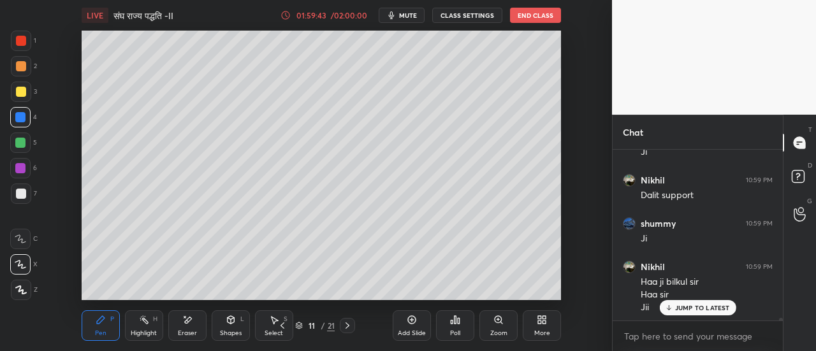
click at [411, 324] on icon at bounding box center [412, 320] width 8 height 8
click at [24, 92] on div at bounding box center [21, 92] width 10 height 10
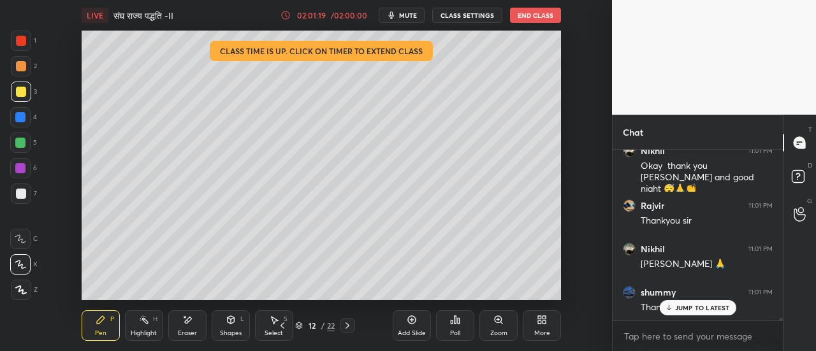
scroll to position [12896, 0]
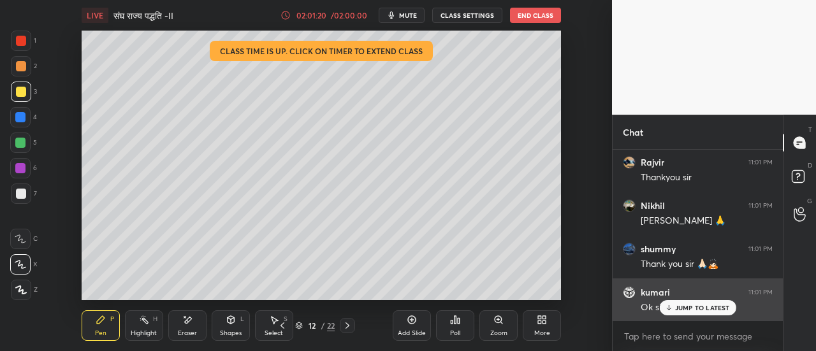
click at [679, 305] on p "JUMP TO LATEST" at bounding box center [702, 308] width 55 height 8
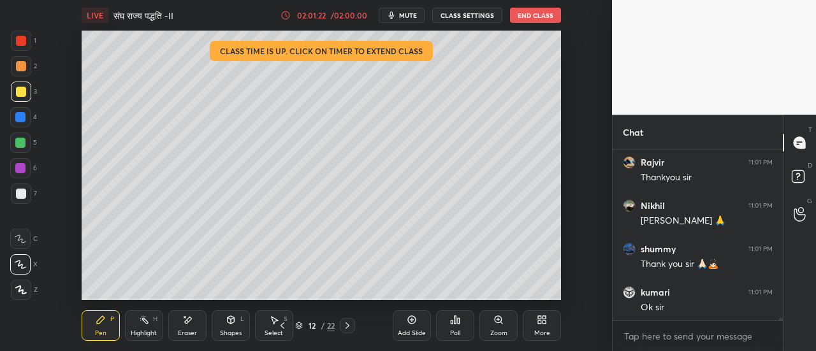
click at [545, 16] on button "End Class" at bounding box center [535, 15] width 51 height 15
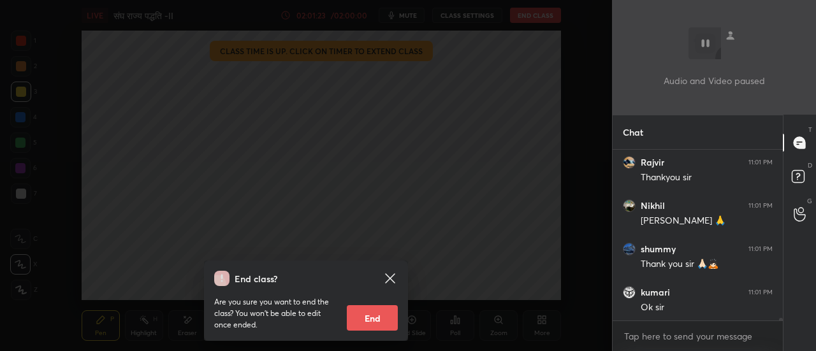
click at [380, 320] on button "End" at bounding box center [372, 317] width 51 height 25
type textarea "x"
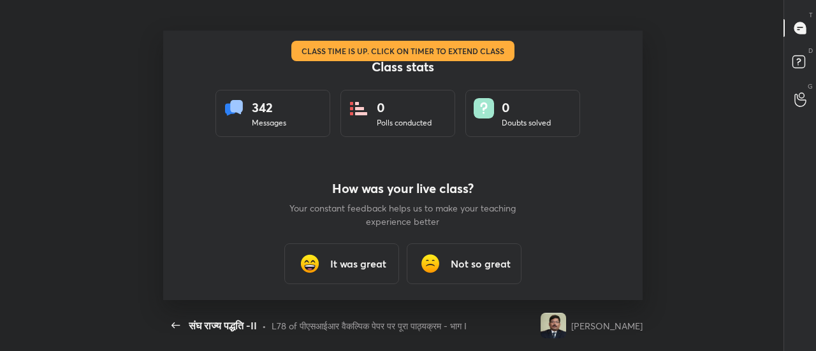
scroll to position [270, 805]
click at [361, 264] on h3 "It was great" at bounding box center [358, 263] width 56 height 15
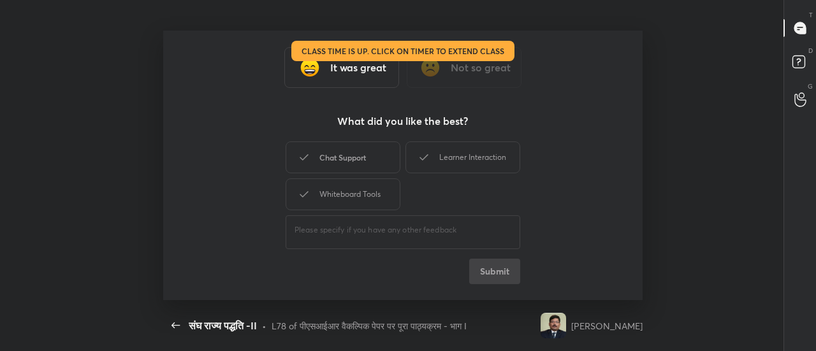
click at [358, 164] on div "Chat Support" at bounding box center [342, 157] width 115 height 32
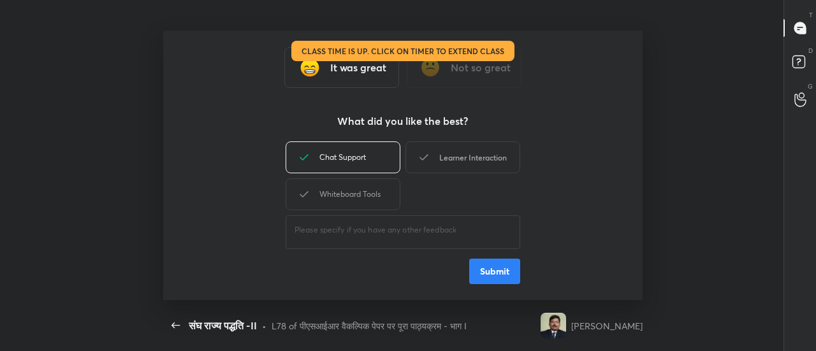
click at [440, 161] on div "Learner Interaction" at bounding box center [462, 157] width 115 height 32
click at [382, 196] on div "Whiteboard Tools" at bounding box center [342, 194] width 115 height 32
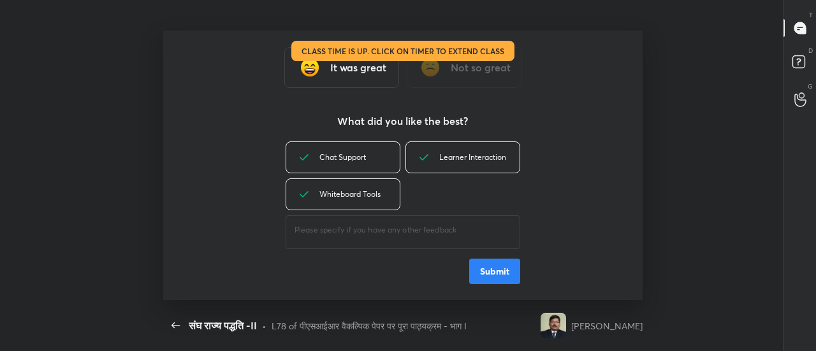
click at [503, 273] on button "Submit" at bounding box center [494, 271] width 51 height 25
